Goal: Find specific page/section: Find specific page/section

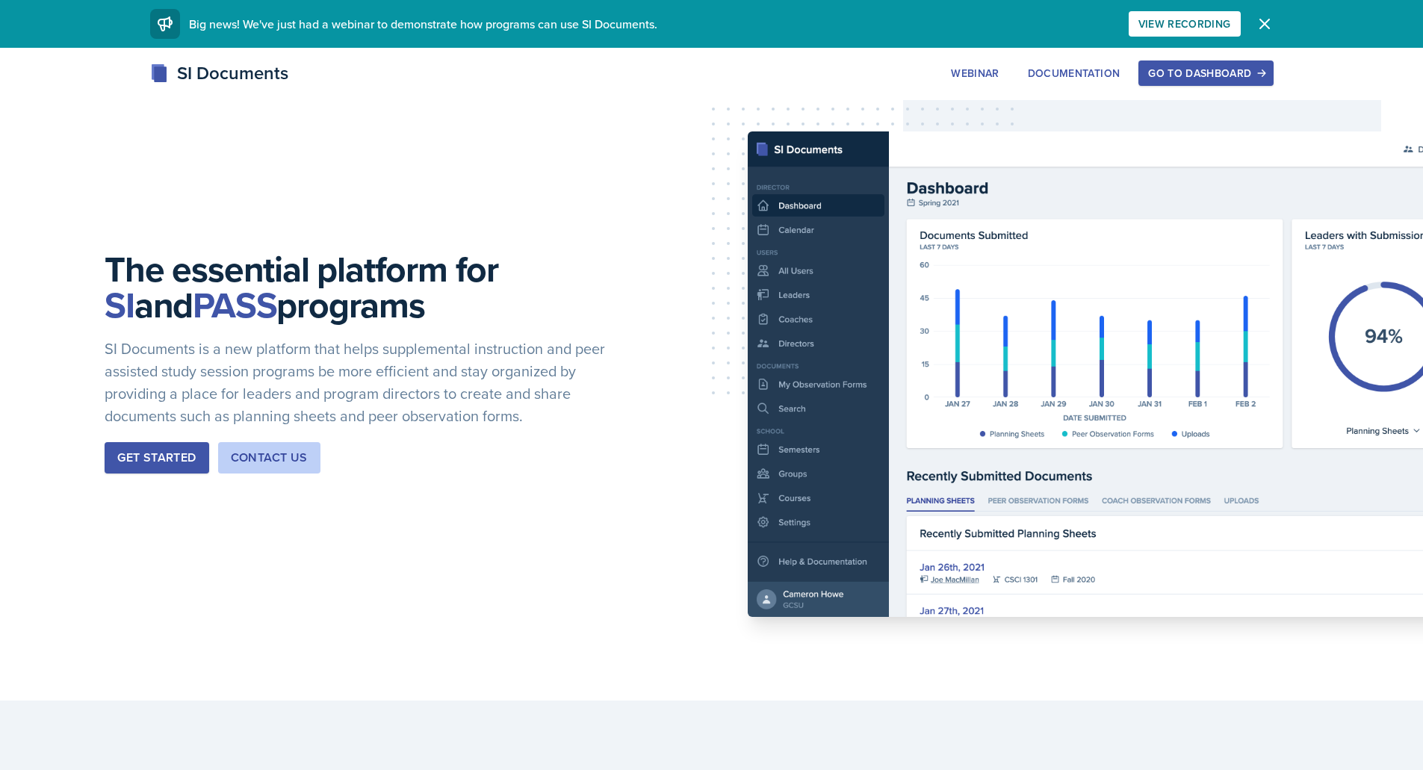
click at [1200, 74] on div "Go to Dashboard" at bounding box center [1205, 73] width 115 height 12
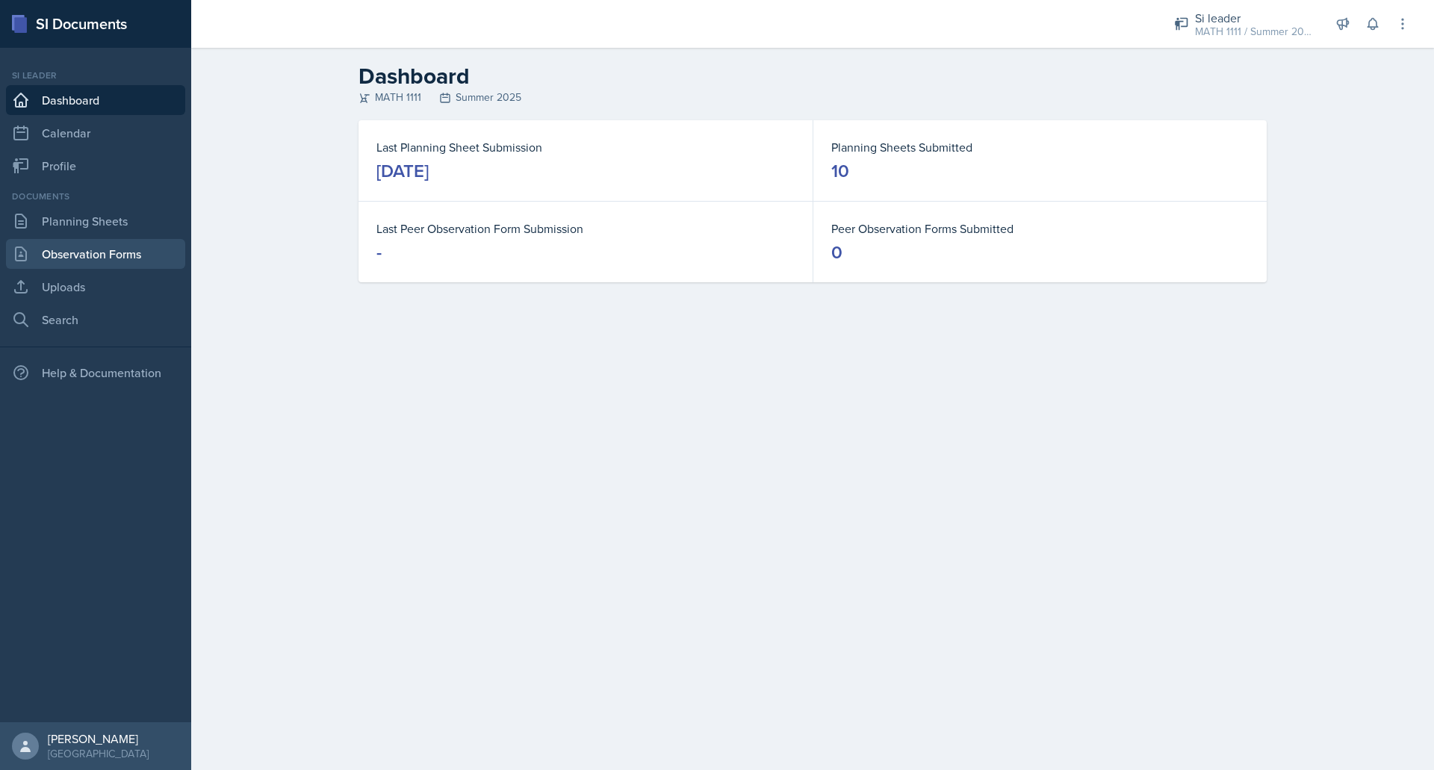
click at [88, 260] on link "Observation Forms" at bounding box center [95, 254] width 179 height 30
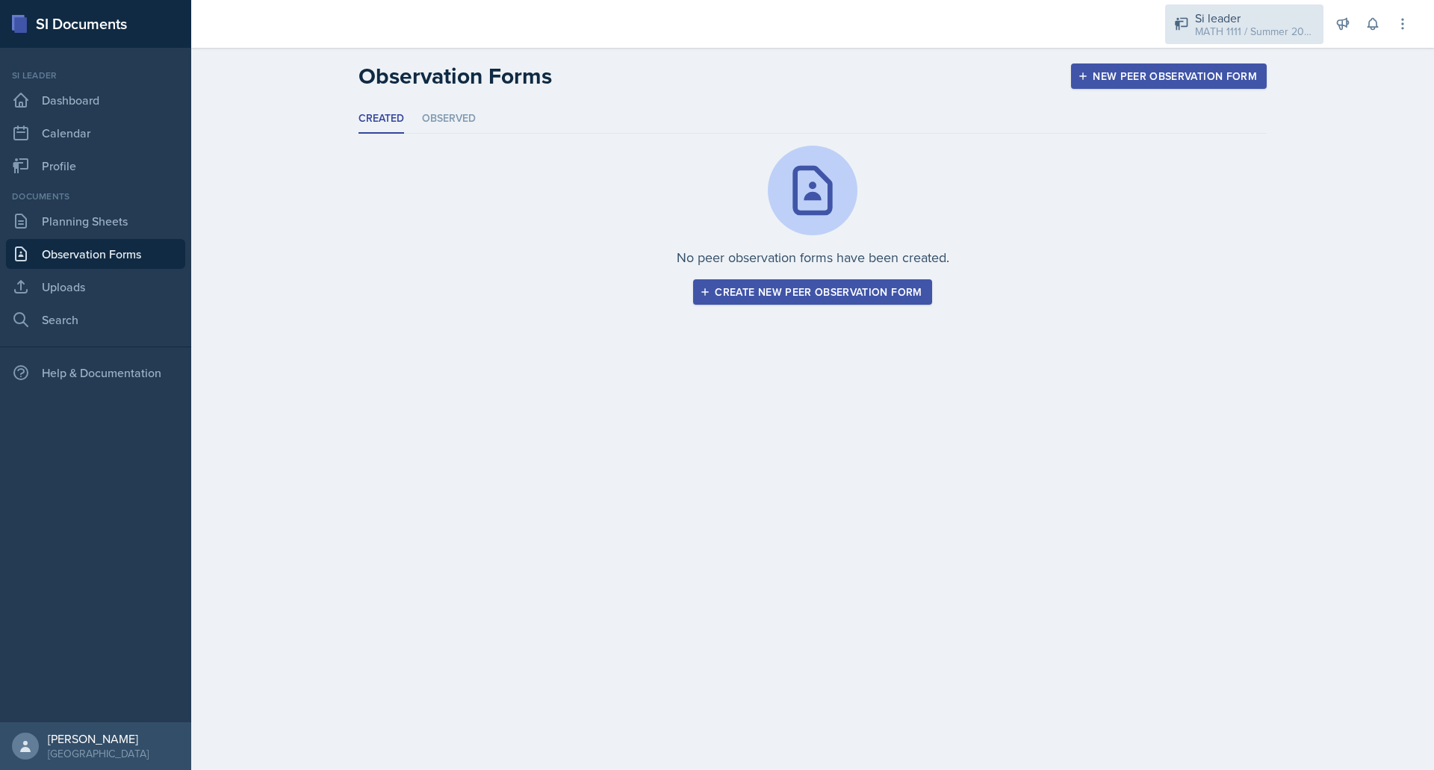
click at [1228, 16] on div "Si leader" at bounding box center [1255, 18] width 120 height 18
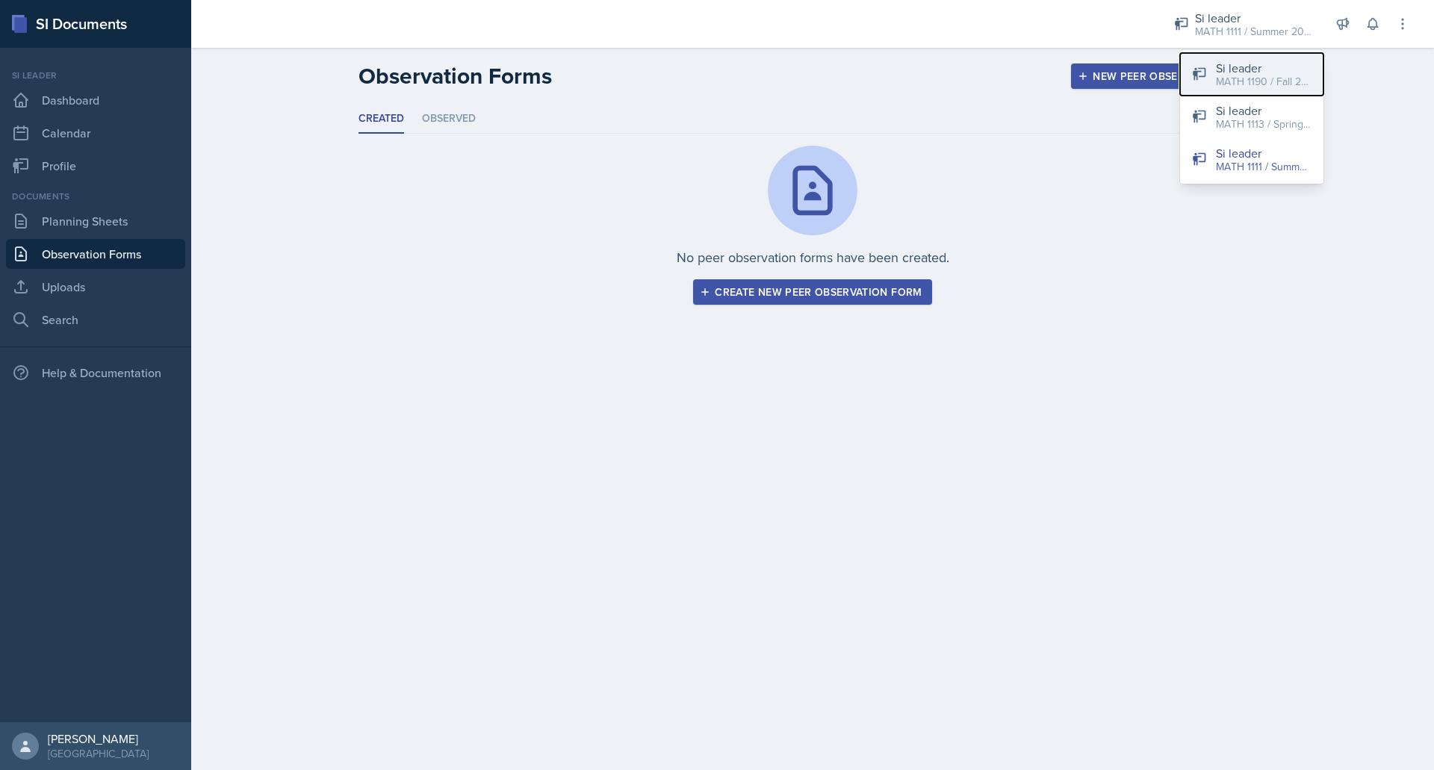
click at [1254, 70] on div "Si leader" at bounding box center [1264, 68] width 96 height 18
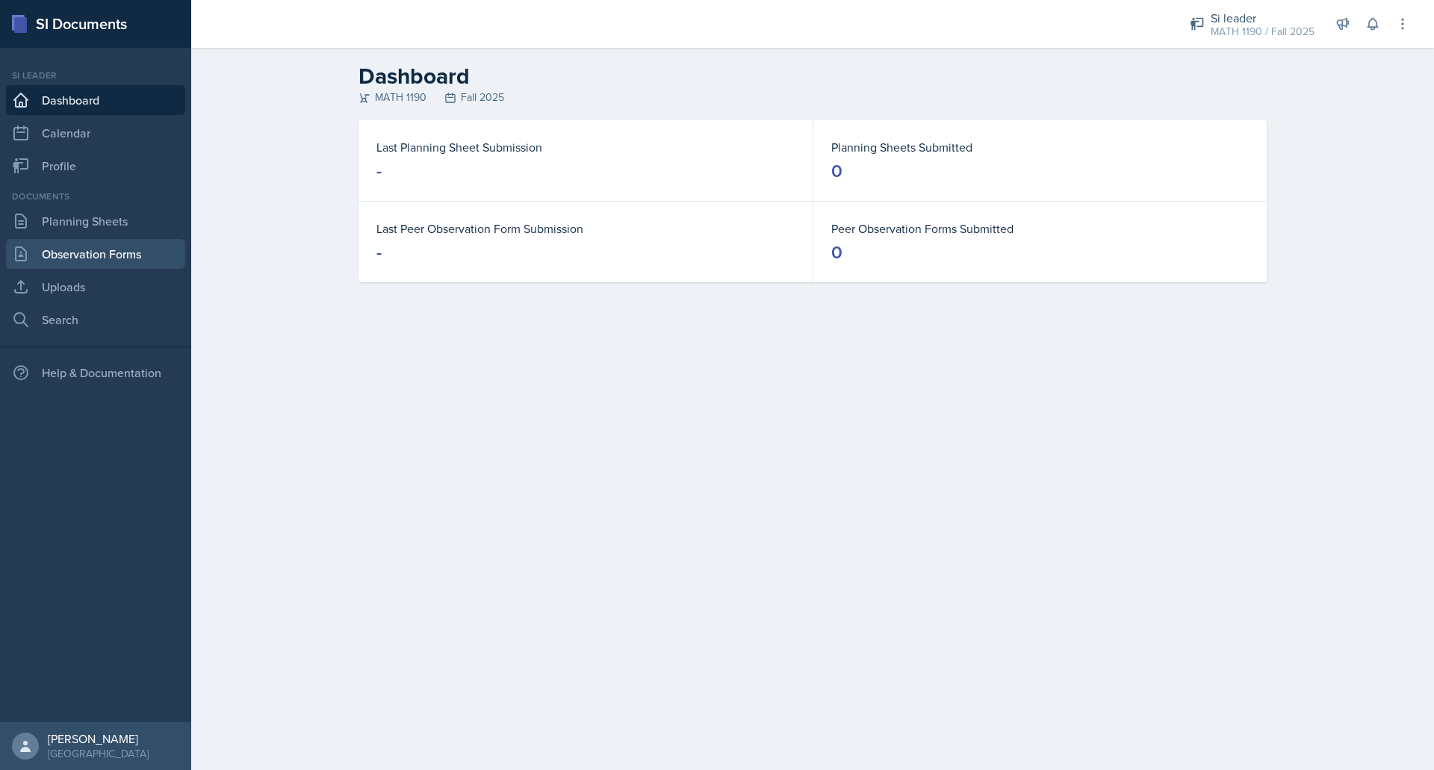
click at [134, 254] on link "Observation Forms" at bounding box center [95, 254] width 179 height 30
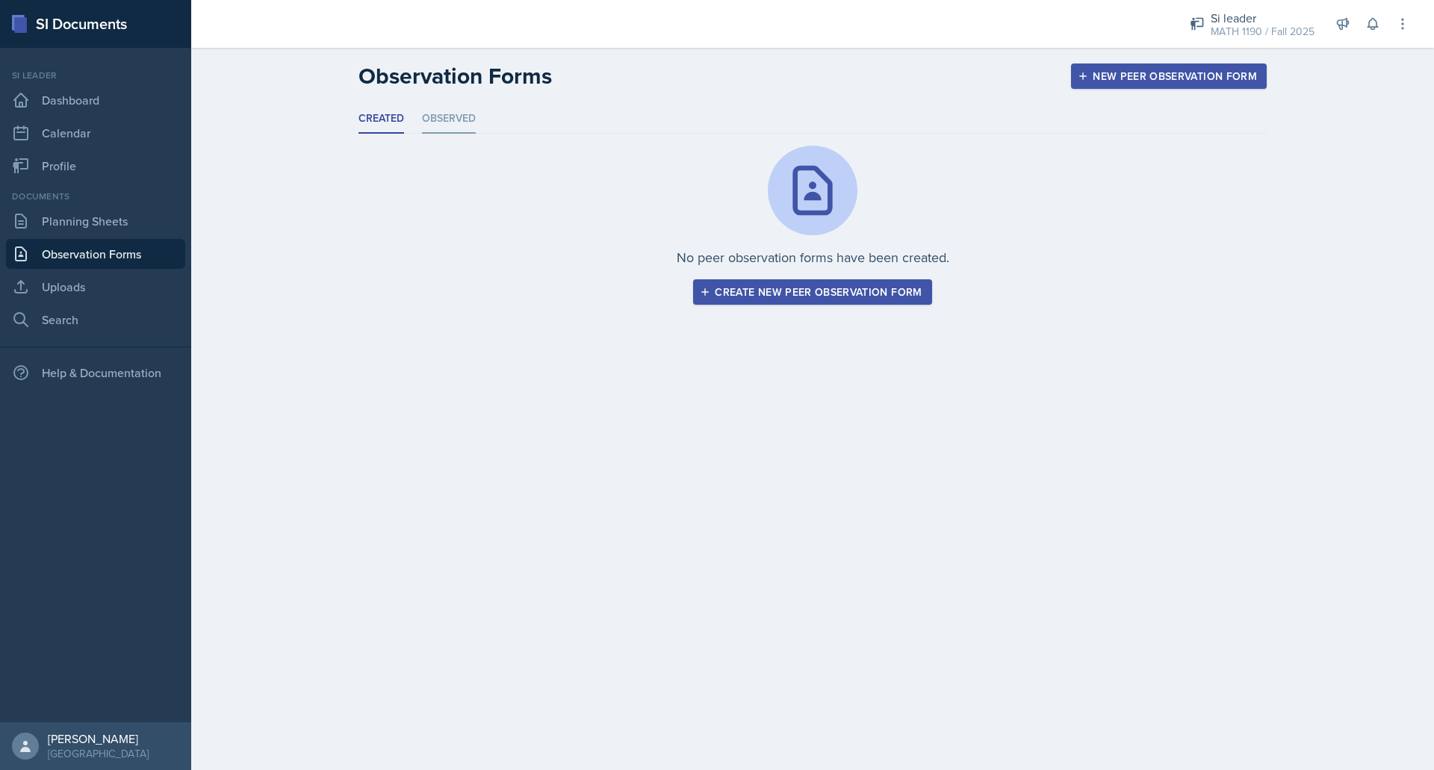
click at [454, 117] on li "Observed" at bounding box center [449, 119] width 54 height 29
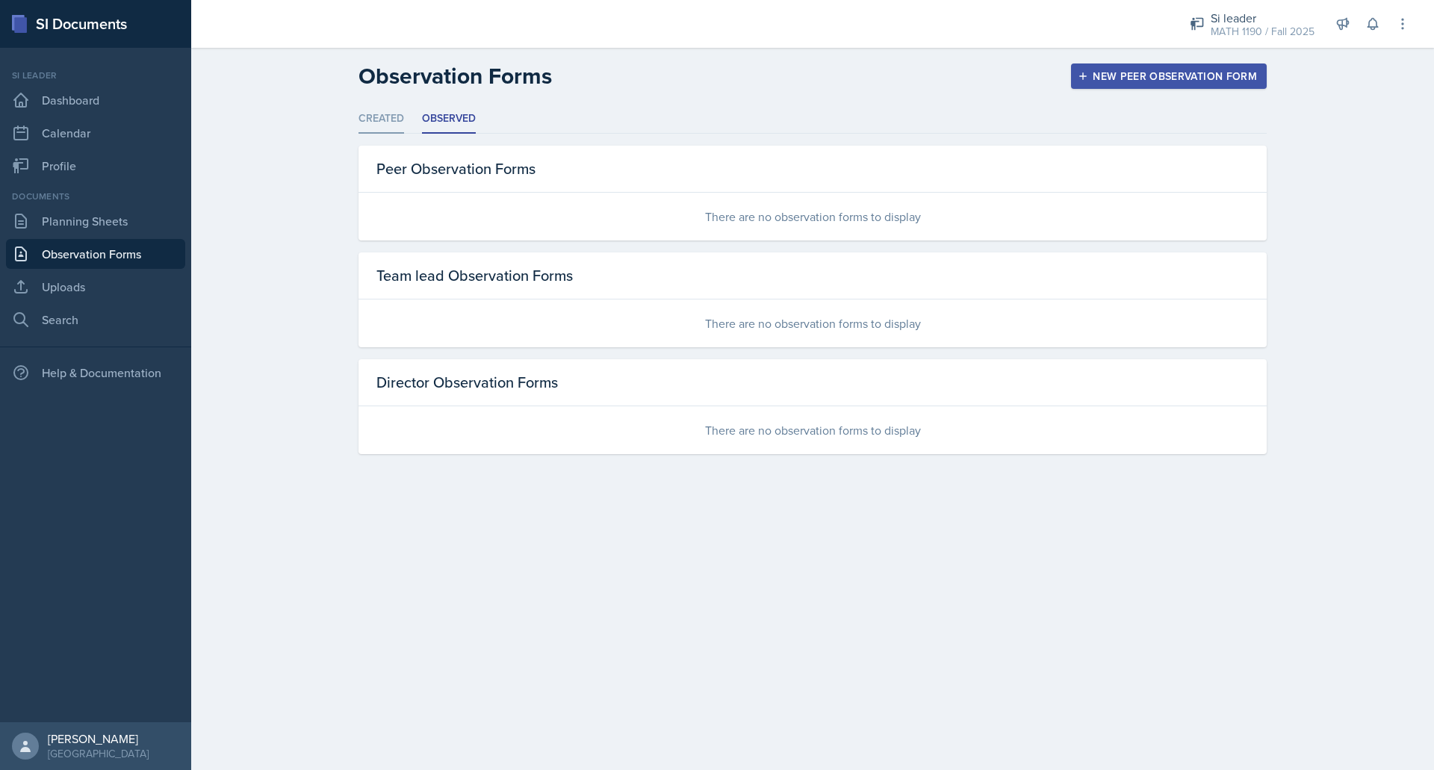
click at [373, 116] on li "Created" at bounding box center [382, 119] width 46 height 29
